Goal: Information Seeking & Learning: Learn about a topic

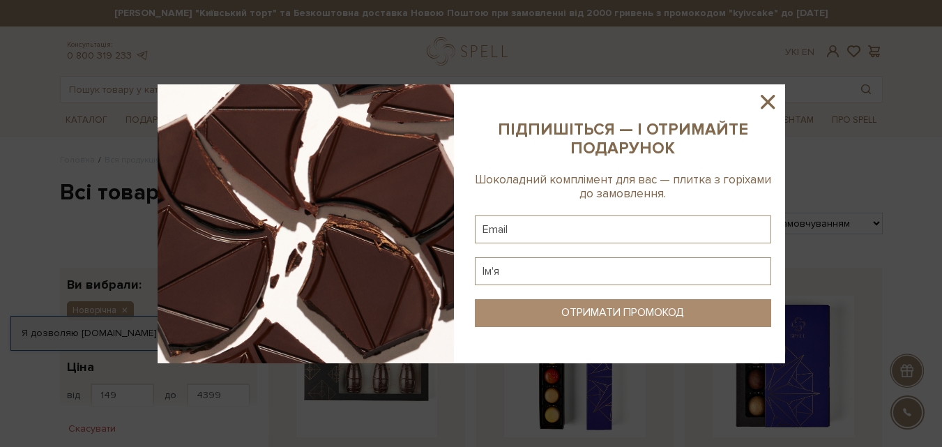
click at [768, 105] on icon at bounding box center [768, 102] width 24 height 24
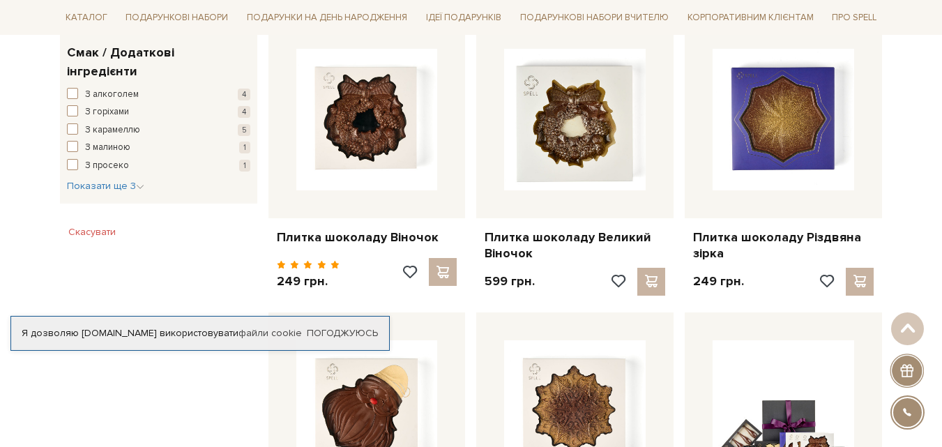
scroll to position [836, 0]
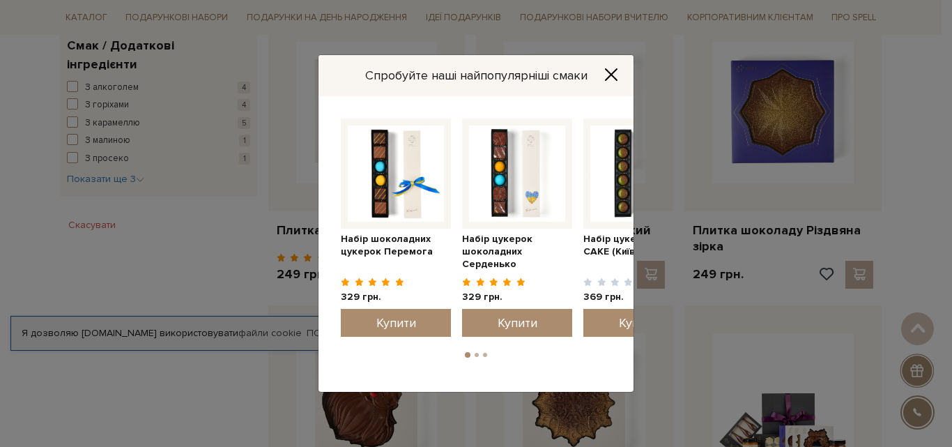
click at [615, 72] on icon "Close" at bounding box center [611, 75] width 14 height 14
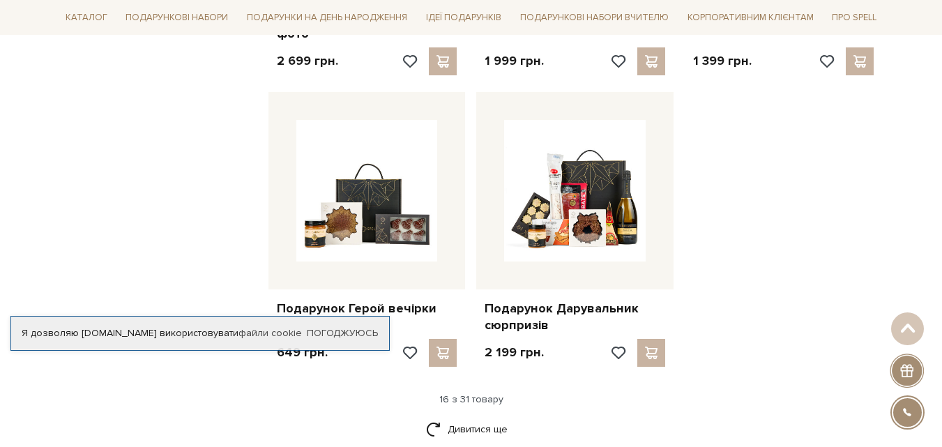
scroll to position [1673, 0]
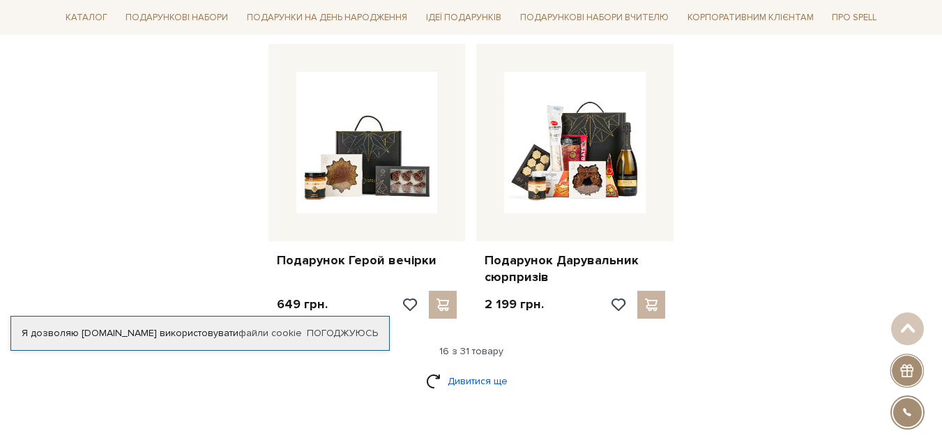
click at [470, 380] on link "Дивитися ще" at bounding box center [471, 381] width 91 height 24
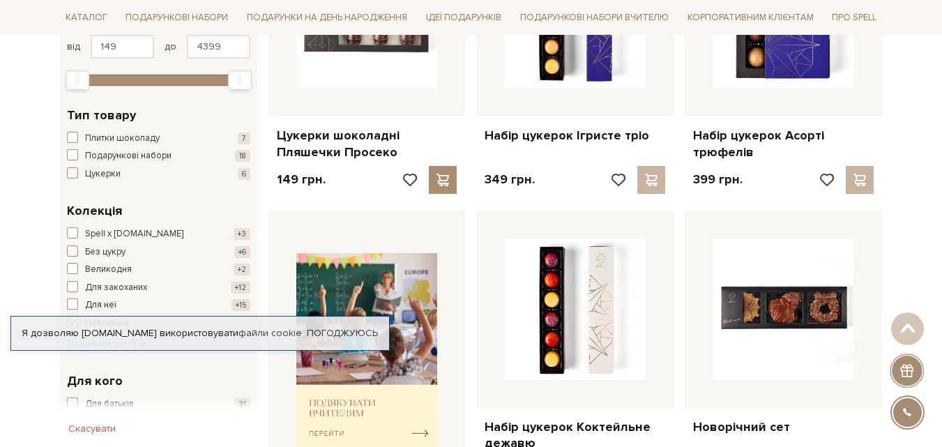
scroll to position [0, 0]
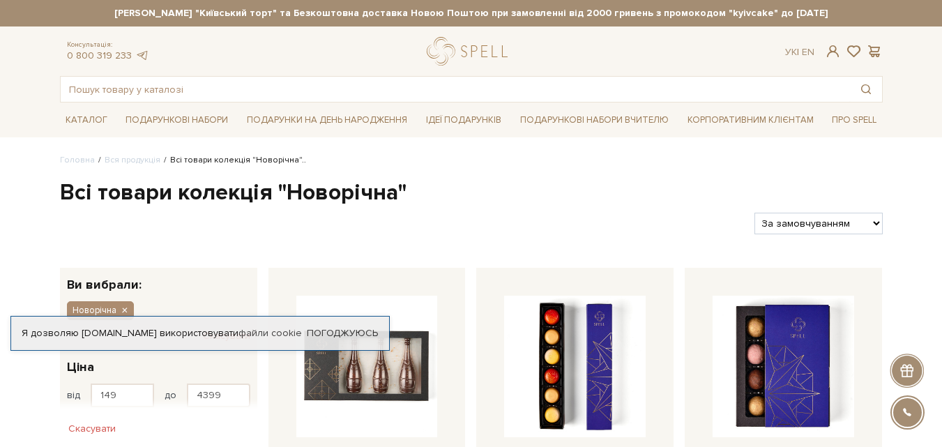
click at [843, 222] on select "За замовчуванням За Ціною (зростання) За Ціною (зменшення) Новинки За популярні…" at bounding box center [818, 224] width 128 height 22
select select "https://spellchocolate.com/our-productions/novorichna?sort=p.price&order=DESC"
click at [754, 213] on select "За замовчуванням За Ціною (зростання) За Ціною (зменшення) Новинки За популярні…" at bounding box center [818, 224] width 128 height 22
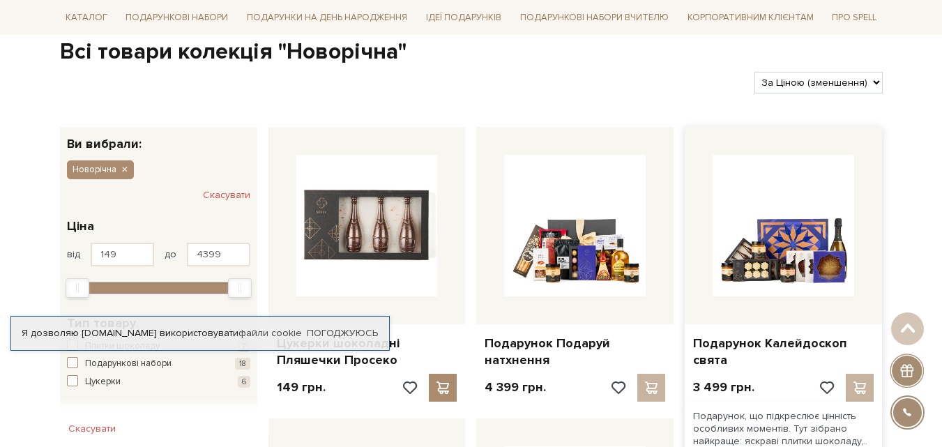
scroll to position [139, 0]
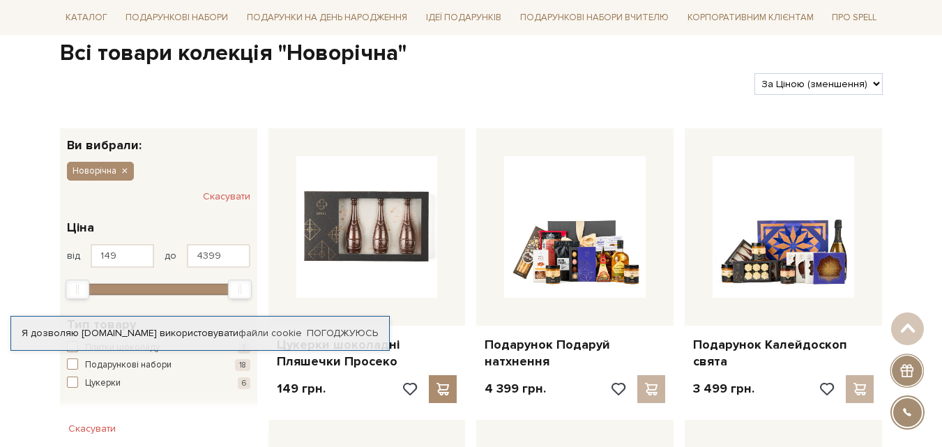
click at [818, 85] on select "За замовчуванням За Ціною (зростання) За Ціною (зменшення) Новинки За популярні…" at bounding box center [818, 84] width 128 height 22
select select "https://spellchocolate.com/our-productions/novorichna?sort=p.price&order=ASC"
click at [754, 73] on select "За замовчуванням За Ціною (зростання) За Ціною (зменшення) Новинки За популярні…" at bounding box center [818, 84] width 128 height 22
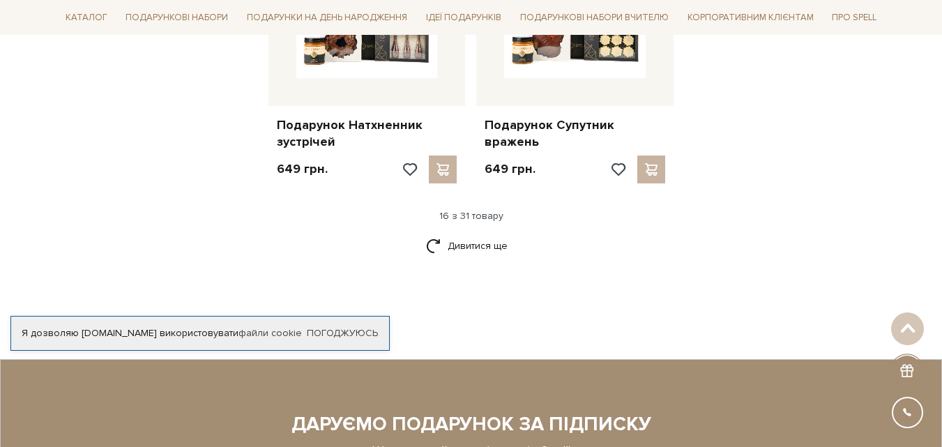
scroll to position [1812, 0]
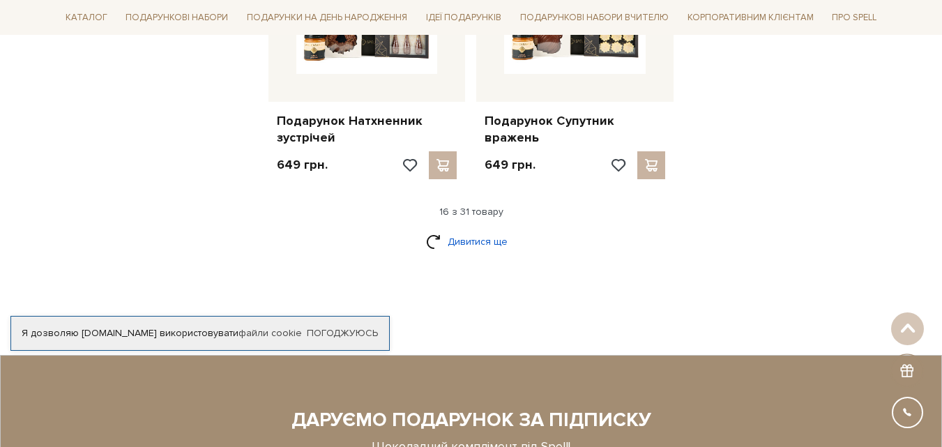
click at [496, 240] on link "Дивитися ще" at bounding box center [471, 241] width 91 height 24
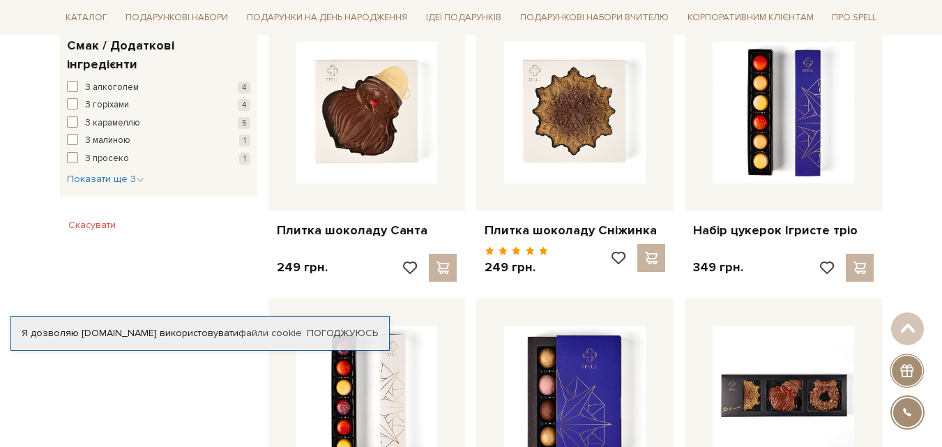
scroll to position [139, 0]
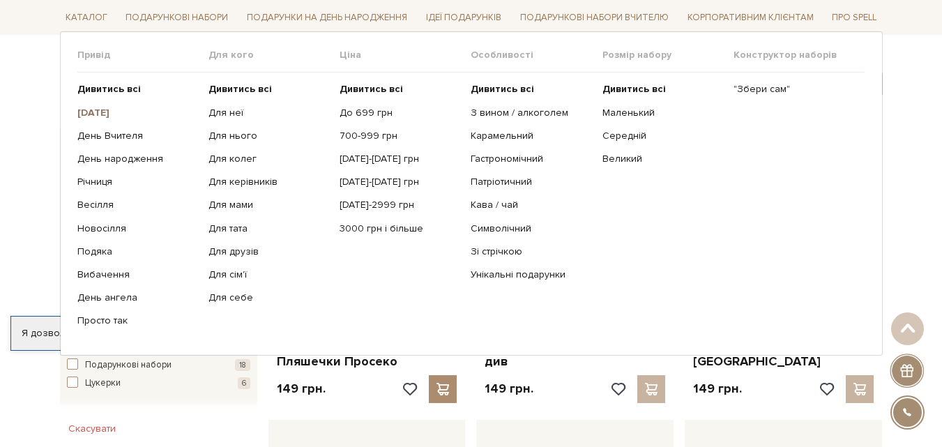
click at [105, 111] on b "[DATE]" at bounding box center [93, 112] width 32 height 12
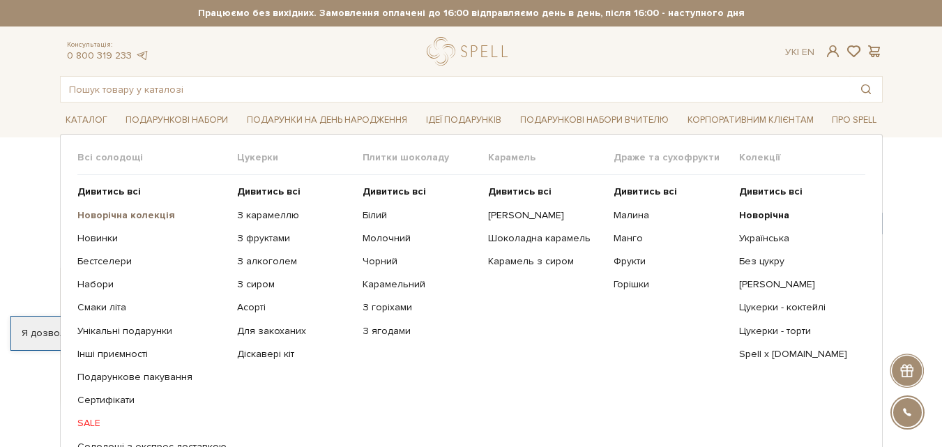
click at [135, 215] on b "Новорічна колекція" at bounding box center [126, 215] width 98 height 12
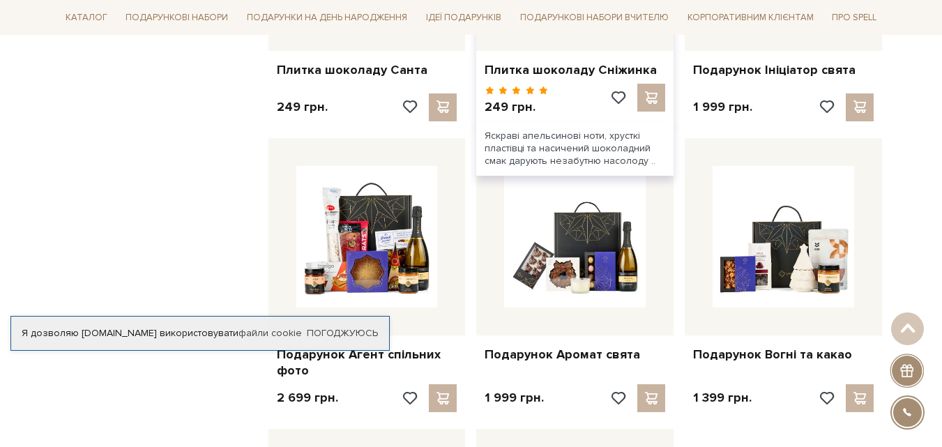
scroll to position [1324, 0]
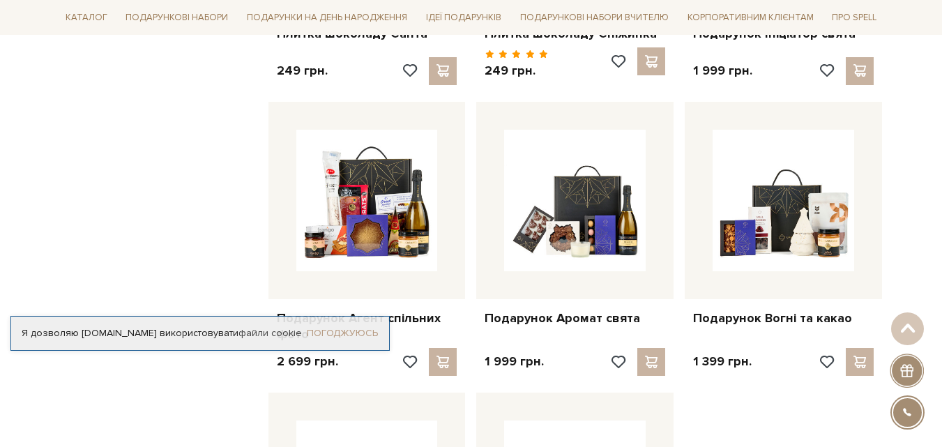
click at [358, 330] on link "Погоджуюсь" at bounding box center [342, 333] width 71 height 13
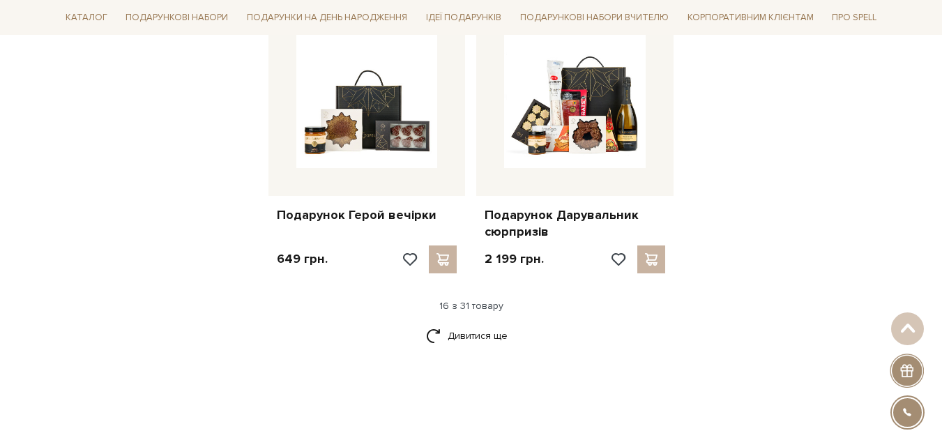
scroll to position [1742, 0]
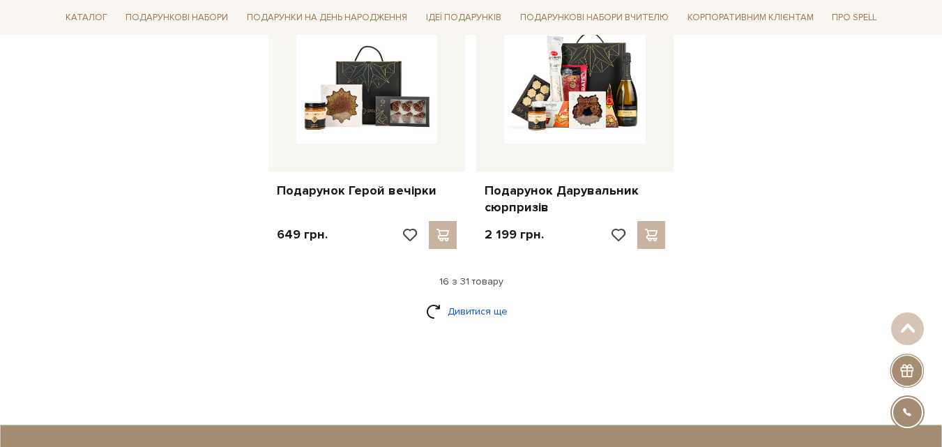
click at [457, 311] on link "Дивитися ще" at bounding box center [471, 311] width 91 height 24
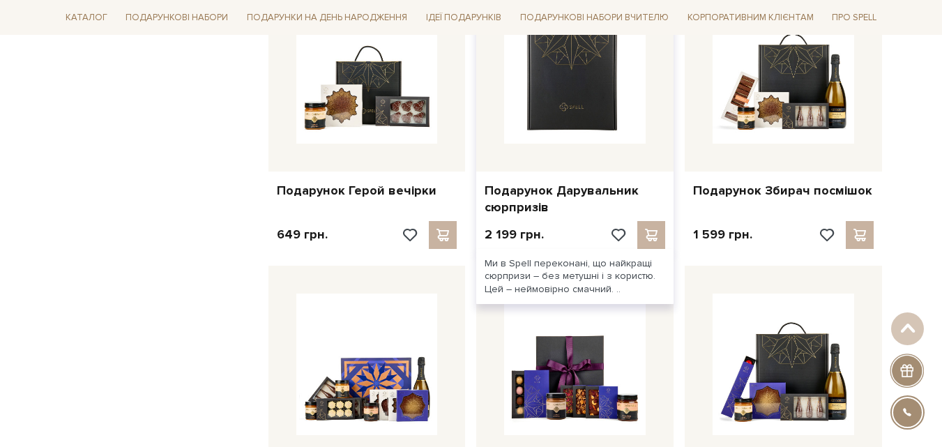
click at [569, 89] on img at bounding box center [574, 72] width 141 height 141
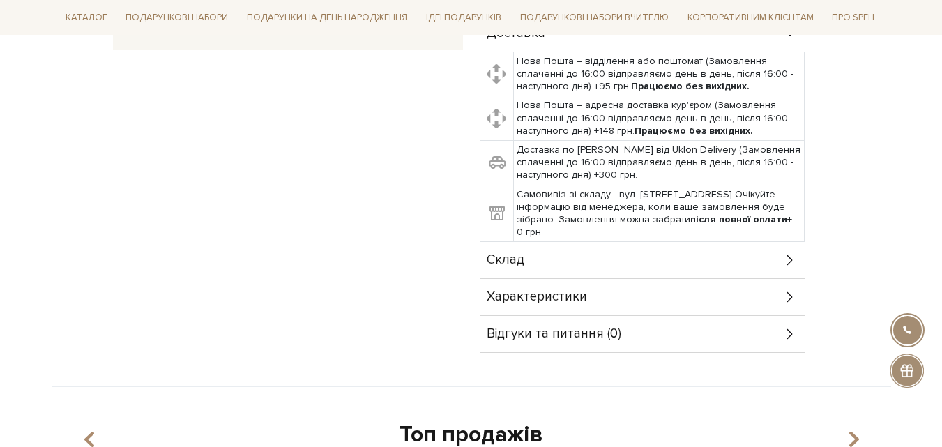
scroll to position [488, 0]
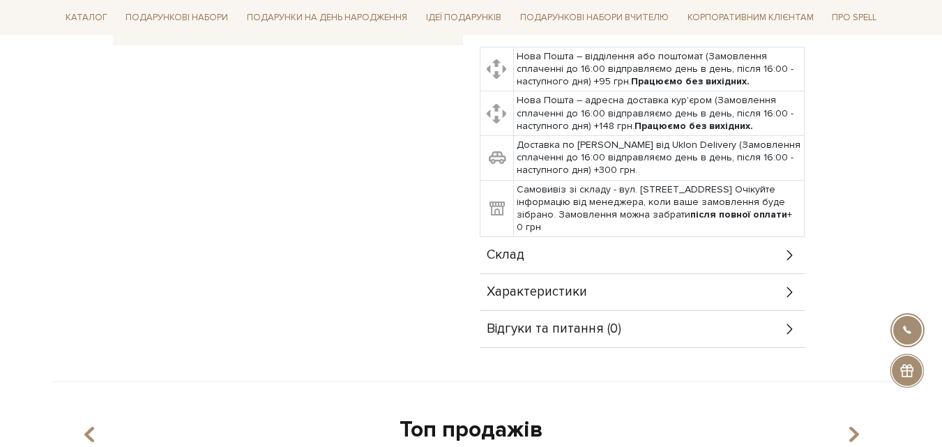
click at [521, 249] on span "Склад" at bounding box center [506, 255] width 38 height 13
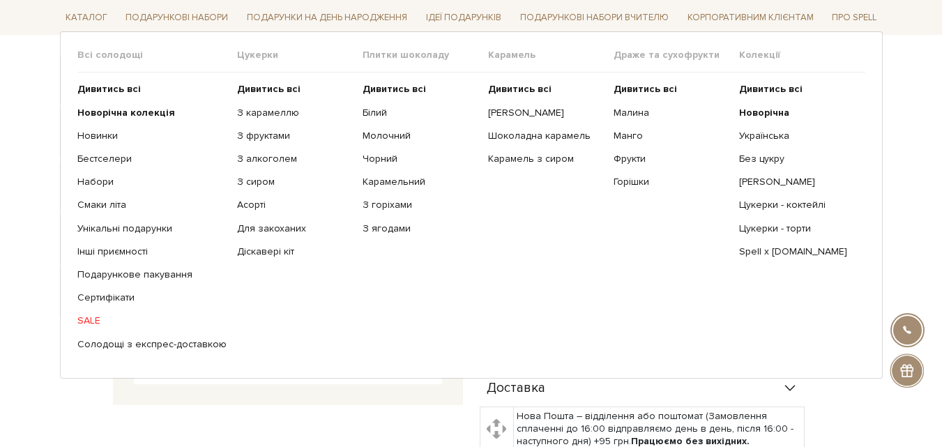
scroll to position [139, 0]
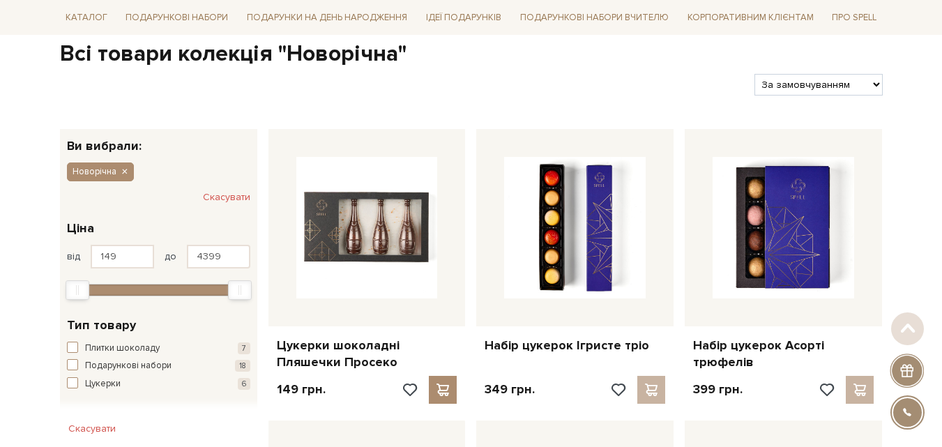
scroll to position [139, 0]
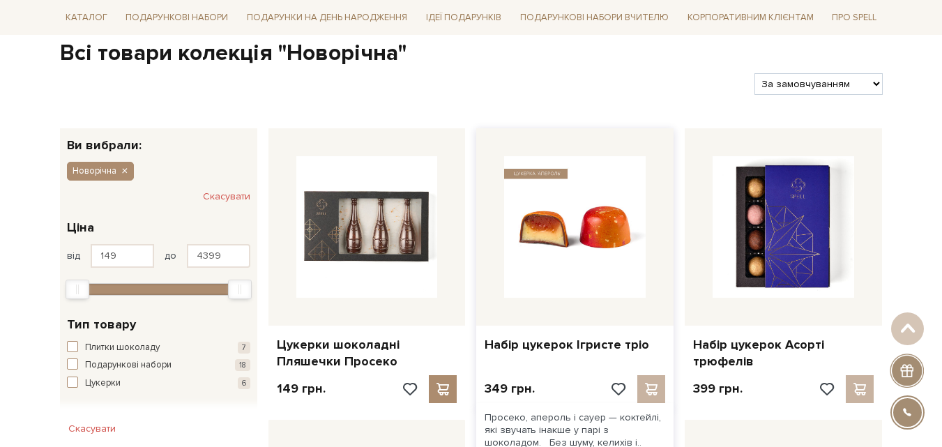
click at [551, 236] on img at bounding box center [574, 226] width 141 height 141
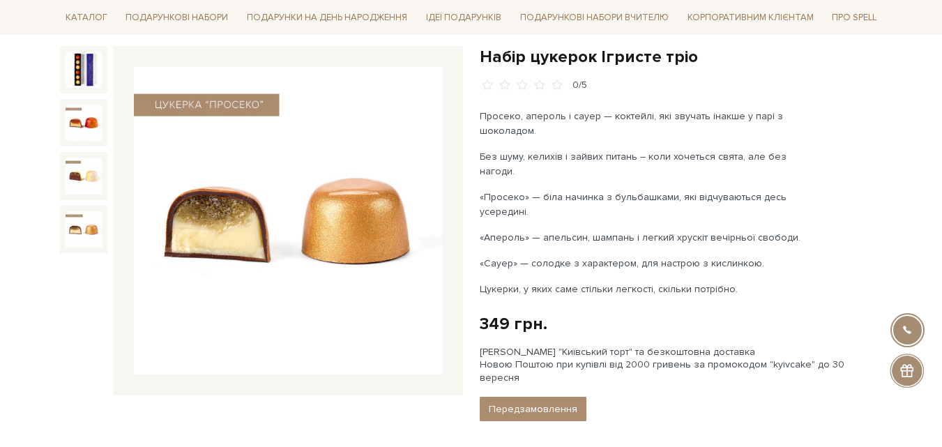
scroll to position [139, 0]
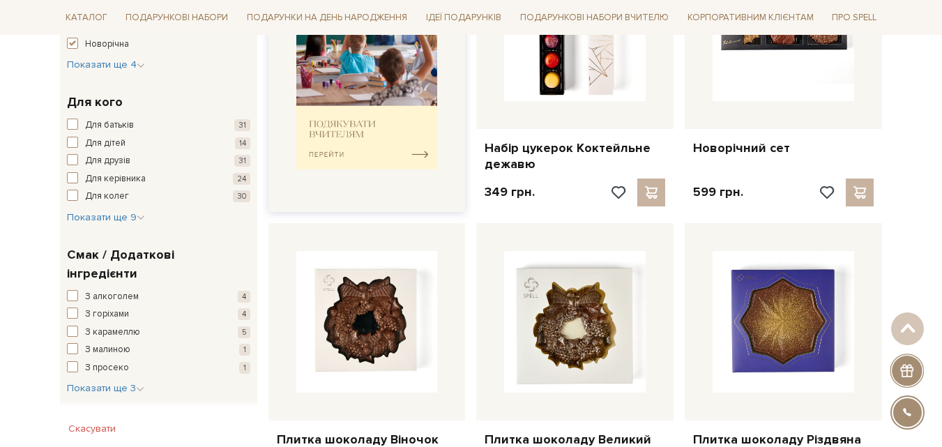
scroll to position [697, 0]
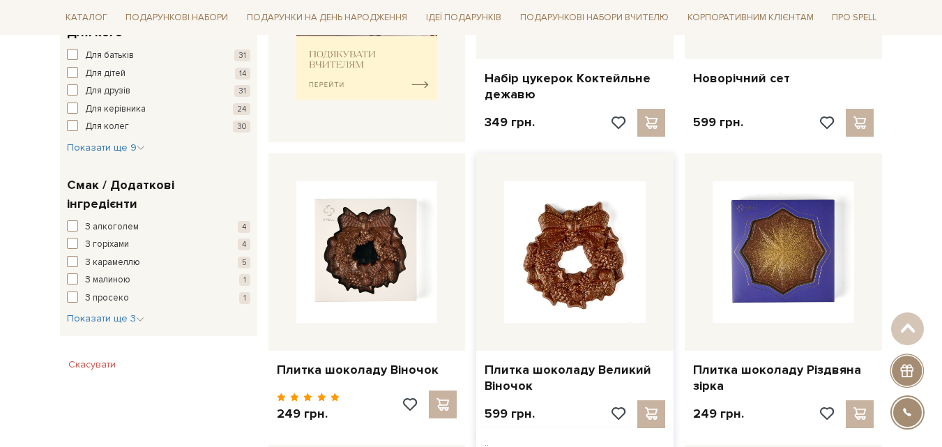
click at [568, 250] on img at bounding box center [574, 251] width 141 height 141
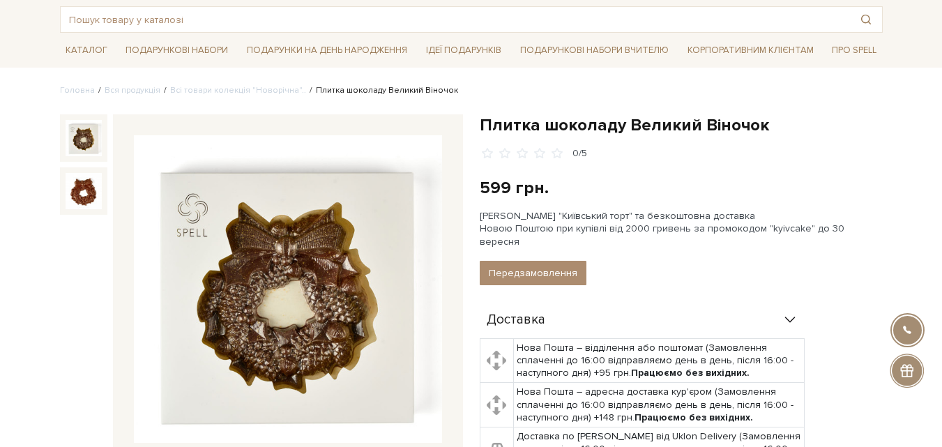
scroll to position [139, 0]
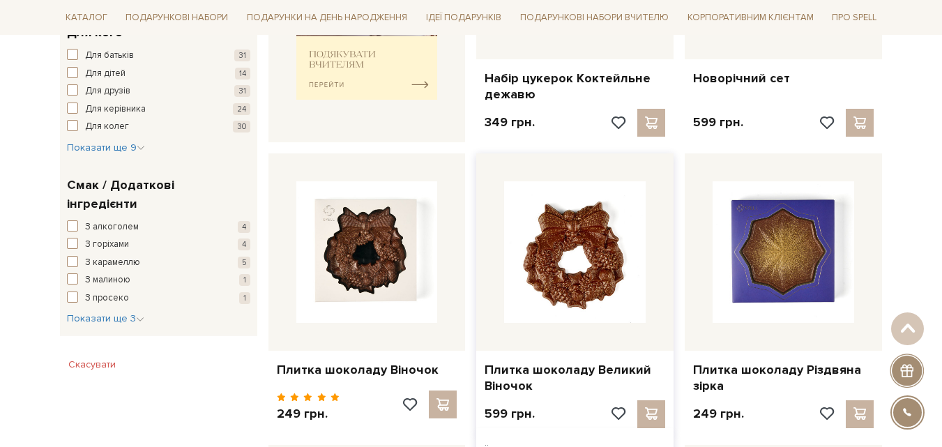
click at [553, 238] on img at bounding box center [574, 251] width 141 height 141
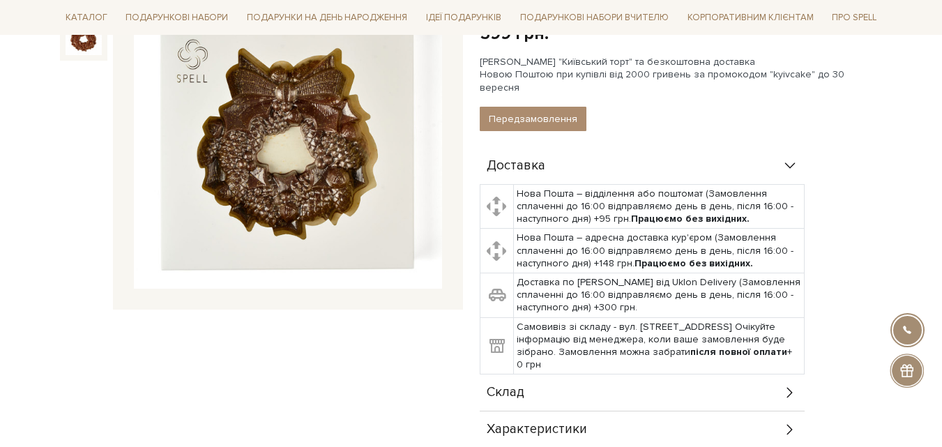
scroll to position [209, 0]
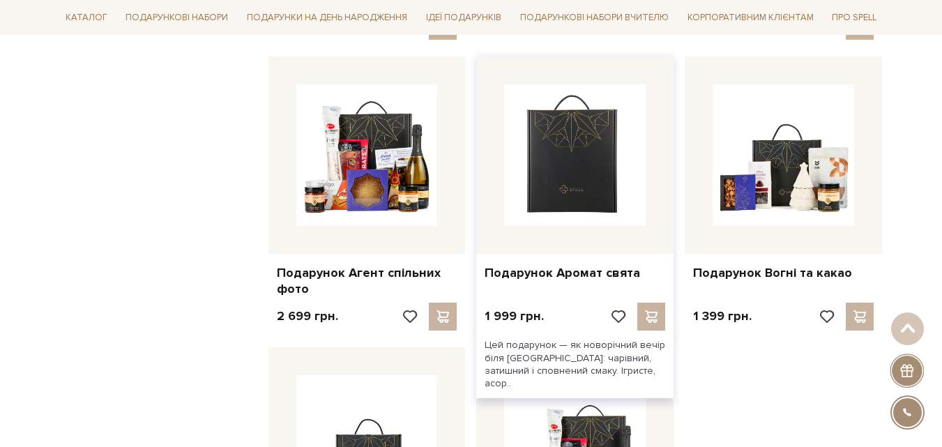
scroll to position [1464, 0]
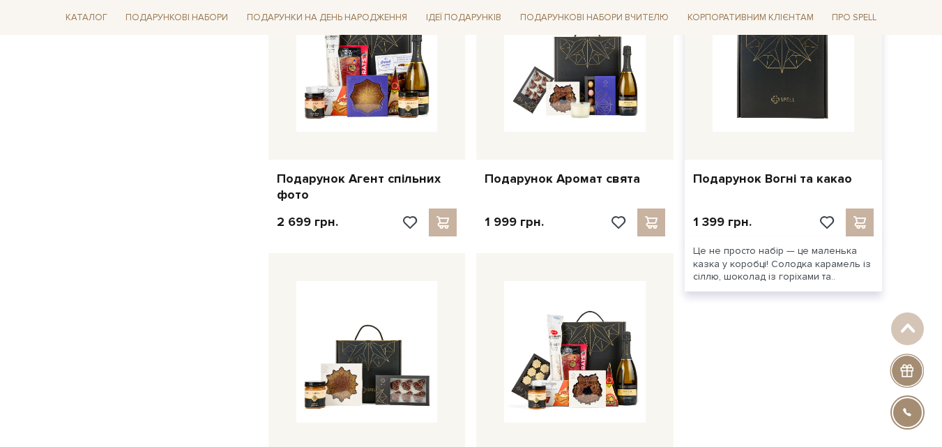
click at [790, 111] on img at bounding box center [782, 60] width 141 height 141
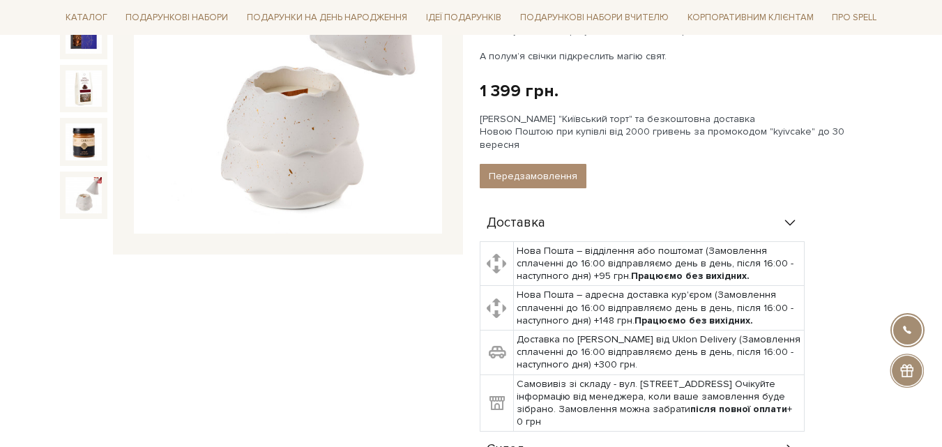
click at [89, 199] on img at bounding box center [84, 195] width 36 height 36
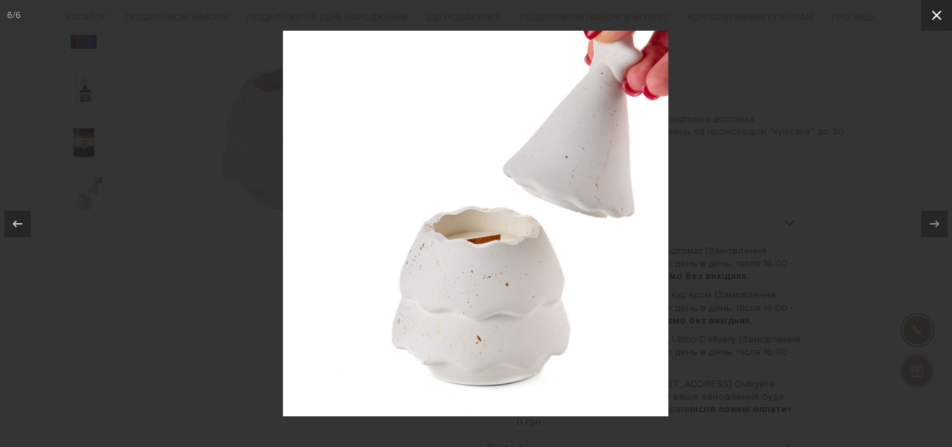
click at [935, 10] on icon at bounding box center [936, 15] width 17 height 17
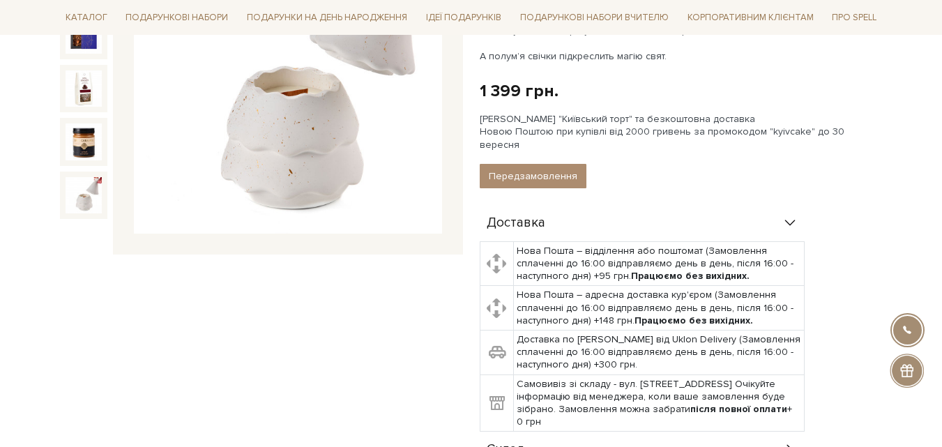
click at [101, 198] on img at bounding box center [84, 195] width 36 height 36
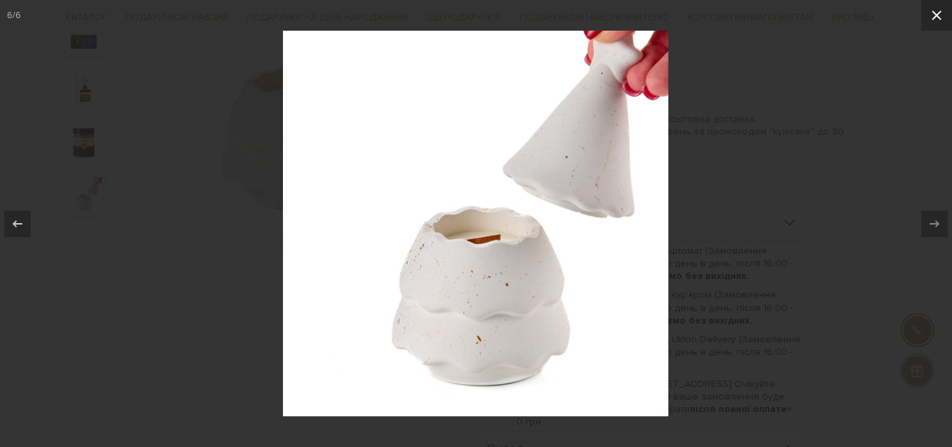
click at [941, 6] on button at bounding box center [936, 15] width 31 height 31
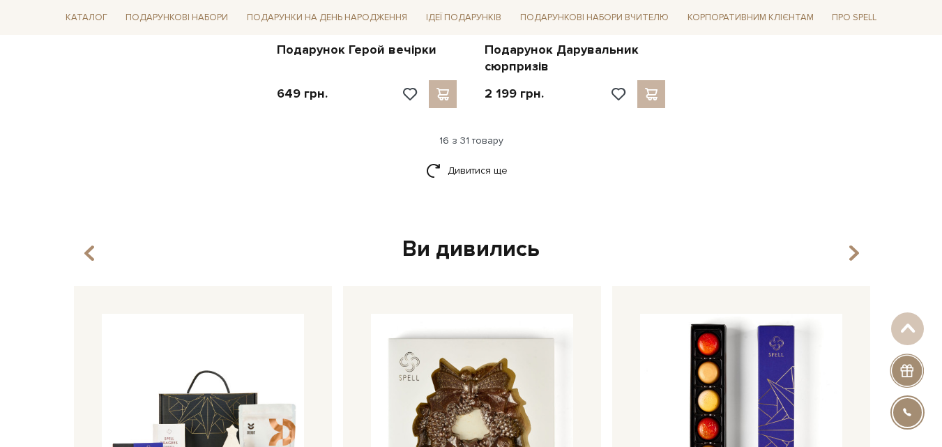
scroll to position [1882, 0]
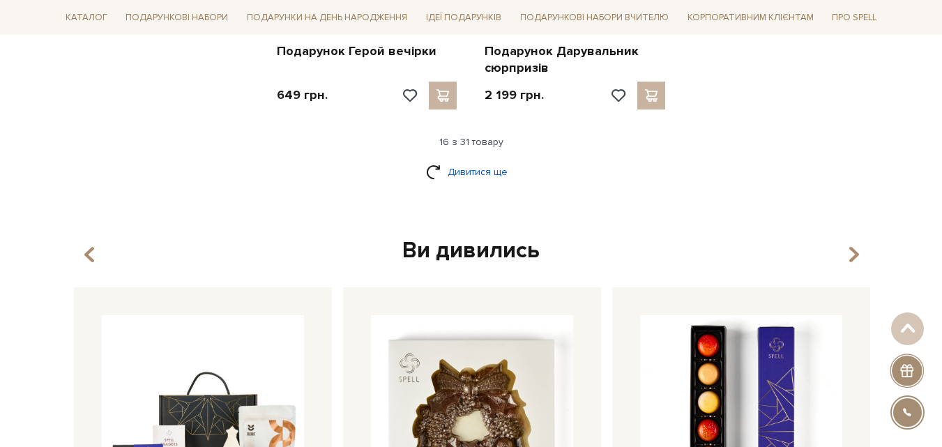
click at [452, 173] on link "Дивитися ще" at bounding box center [471, 172] width 91 height 24
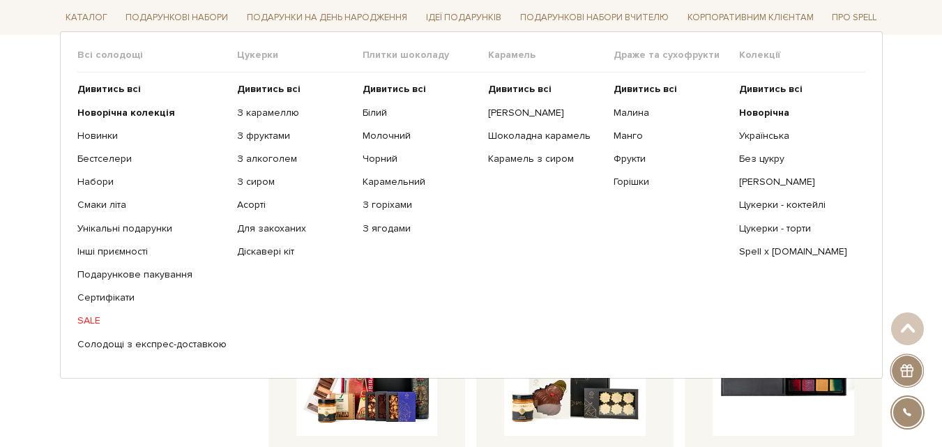
scroll to position [2509, 0]
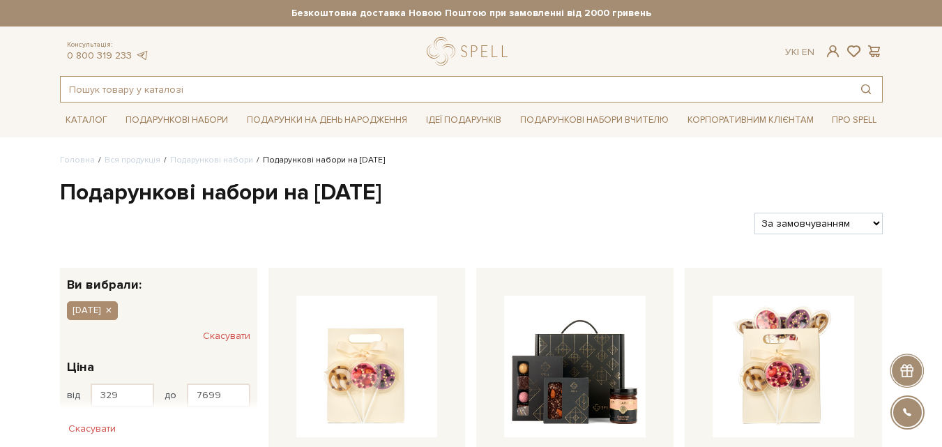
click at [88, 95] on input "text" at bounding box center [455, 89] width 789 height 25
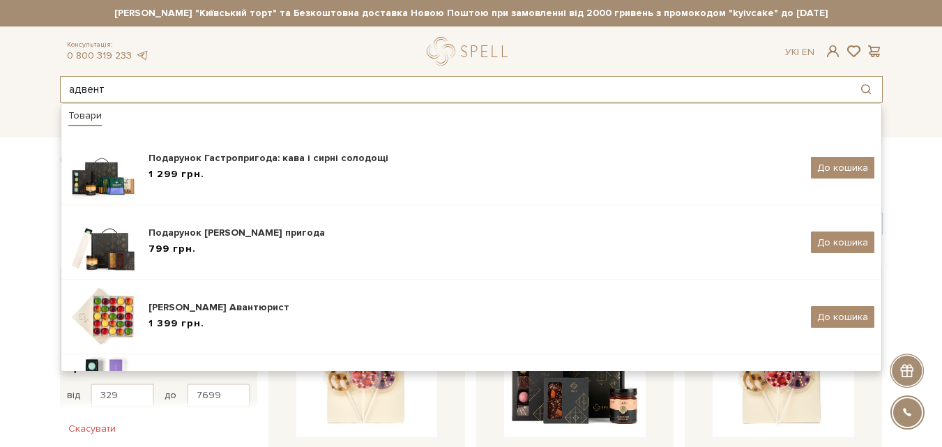
type input "адвент"
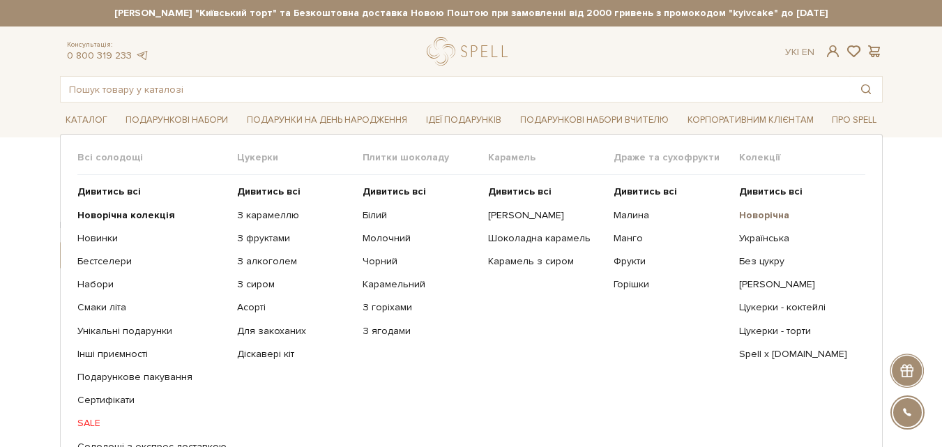
click at [766, 213] on b "Новорічна" at bounding box center [764, 215] width 50 height 12
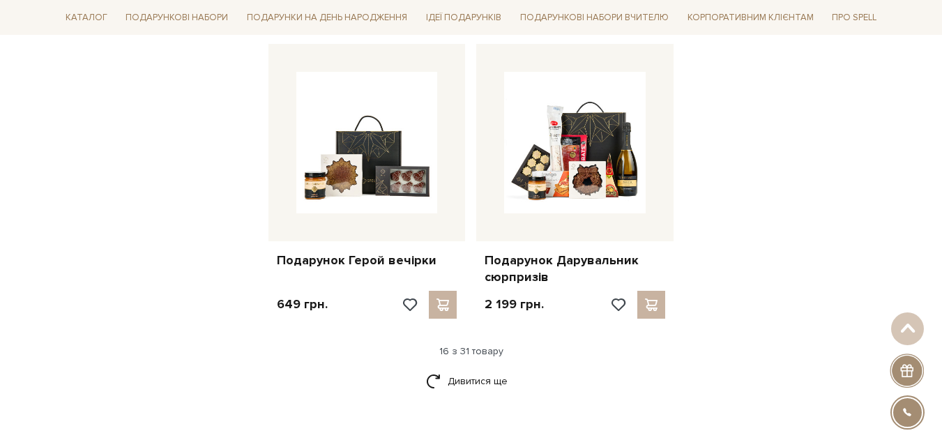
scroll to position [1742, 0]
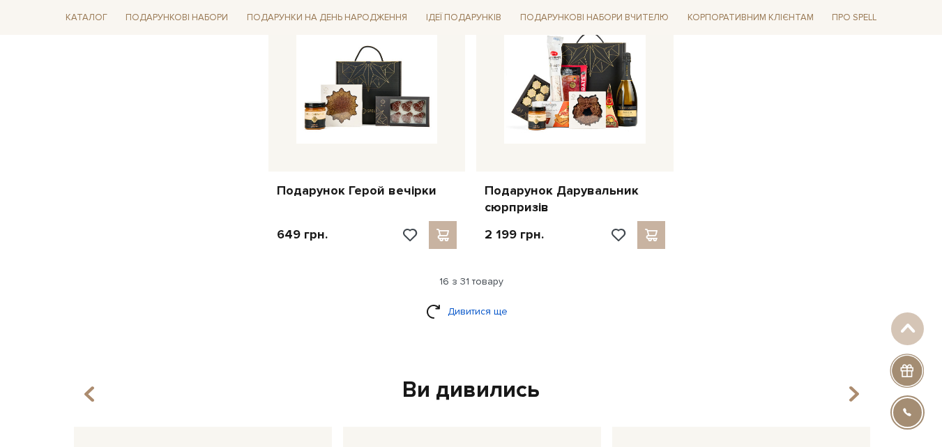
click at [484, 318] on link "Дивитися ще" at bounding box center [471, 311] width 91 height 24
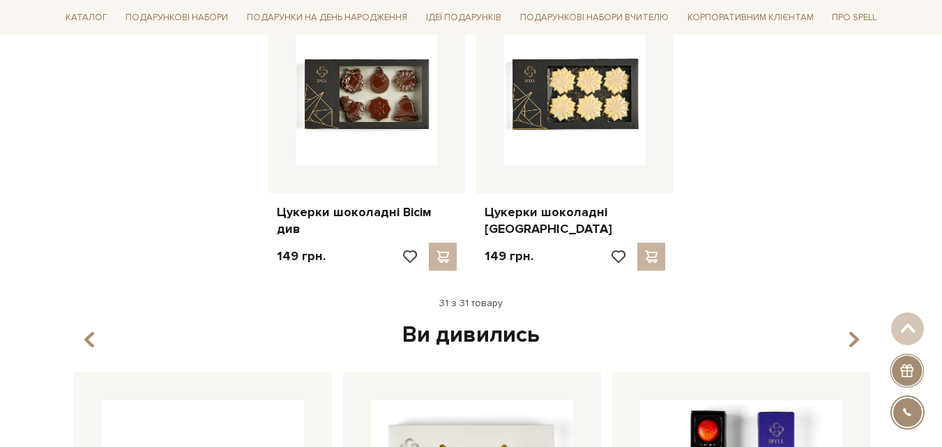
scroll to position [3206, 0]
